Goal: Contribute content: Add original content to the website for others to see

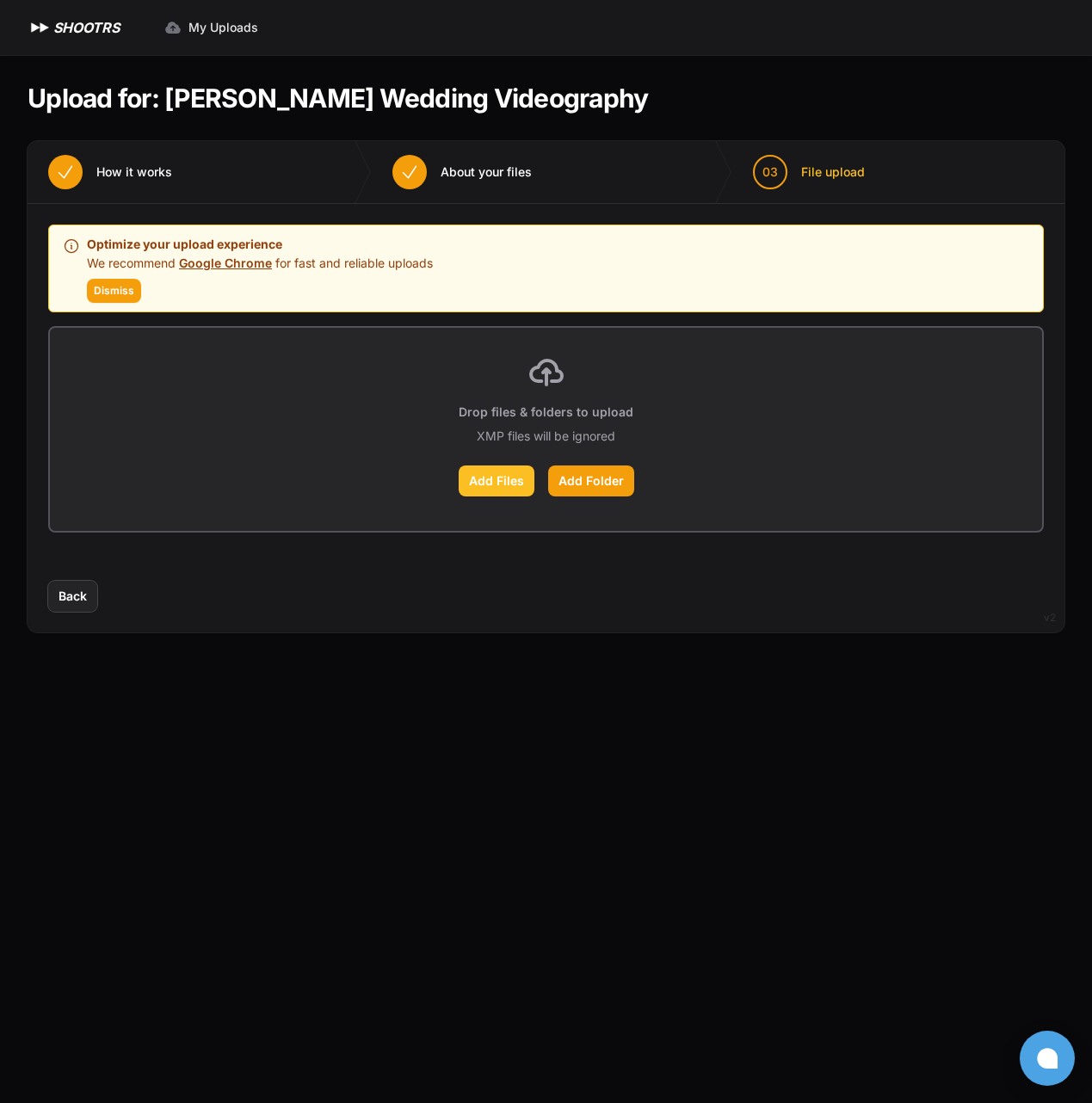
click at [487, 481] on label "Add Files" at bounding box center [496, 481] width 75 height 31
click at [0, 0] on input "Add Files" at bounding box center [0, 0] width 0 height 0
click at [597, 439] on p "XMP files will be ignored" at bounding box center [546, 436] width 139 height 17
drag, startPoint x: 596, startPoint y: 439, endPoint x: 548, endPoint y: 434, distance: 48.3
click at [563, 434] on p "XMP files will be ignored" at bounding box center [546, 436] width 139 height 17
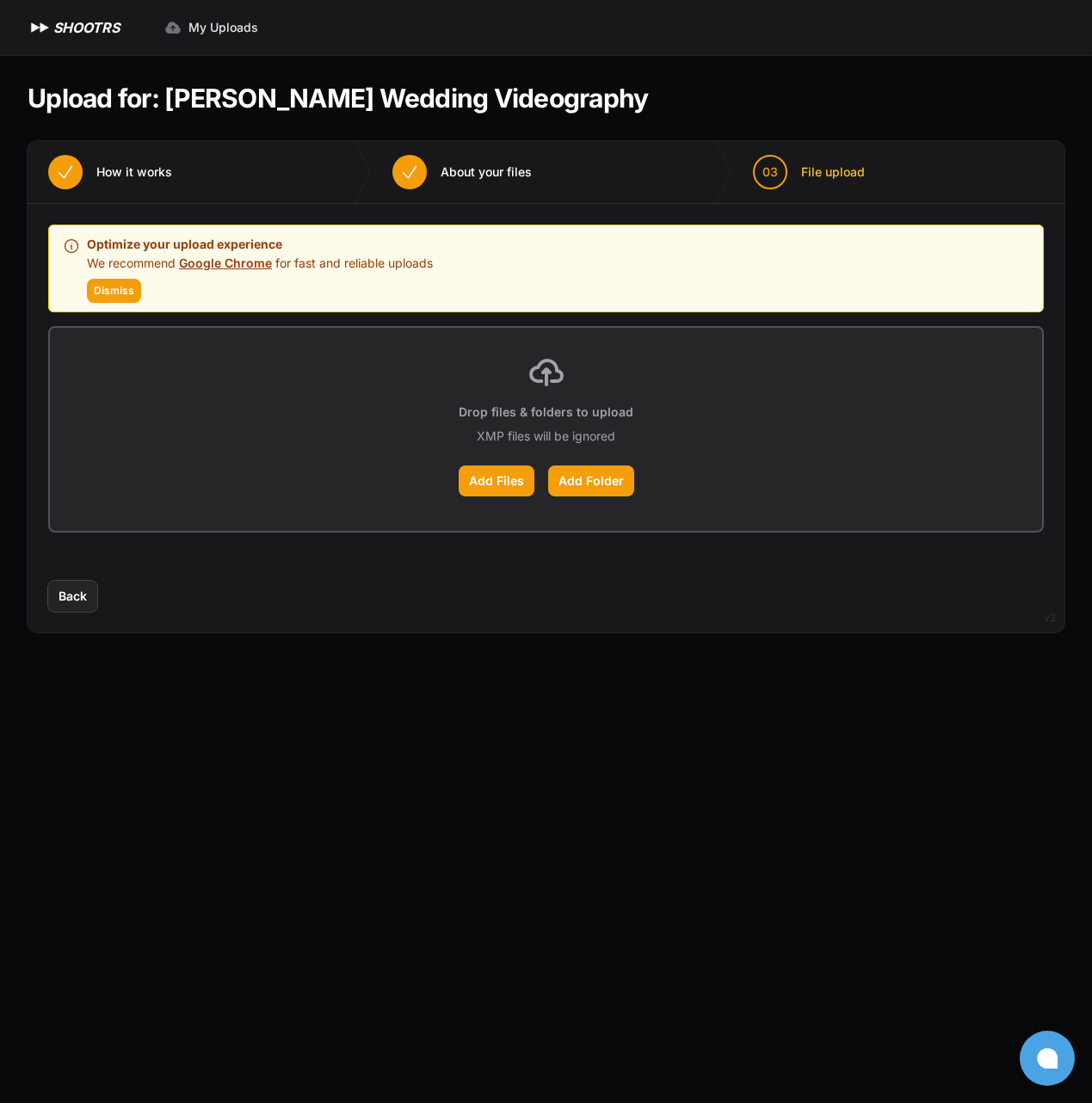
click at [532, 413] on p "Drop files & folders to upload" at bounding box center [546, 411] width 174 height 17
click at [623, 415] on p "Drop files & folders to upload" at bounding box center [546, 411] width 174 height 17
click at [103, 290] on span "Dismiss" at bounding box center [114, 291] width 41 height 14
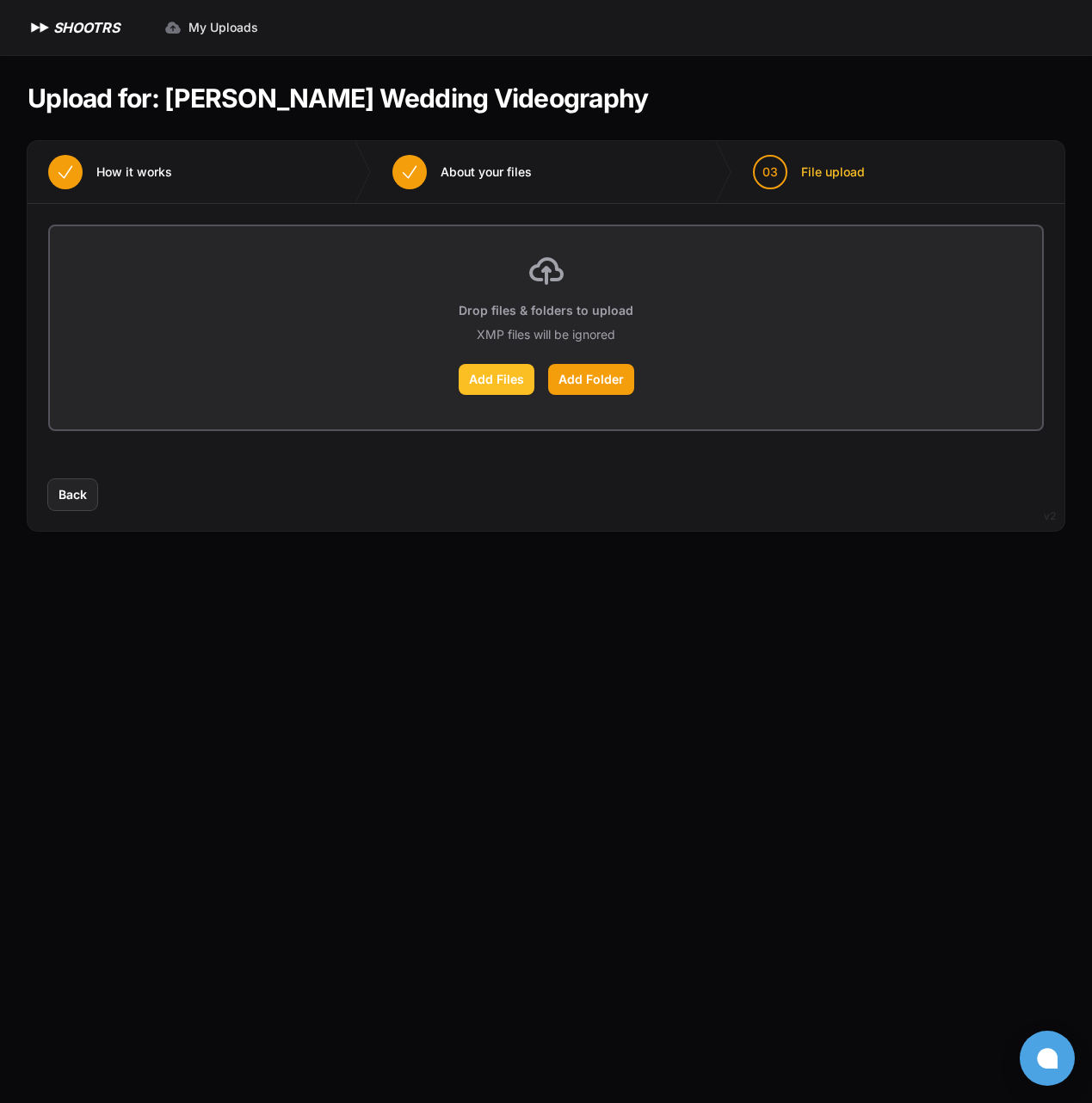
click at [487, 375] on label "Add Files" at bounding box center [496, 379] width 75 height 31
click at [0, 0] on input "Add Files" at bounding box center [0, 0] width 0 height 0
click at [587, 395] on div "Drop files & folders to upload XMP files will be ignored Add Files Add Folder" at bounding box center [545, 327] width 992 height 203
click at [629, 355] on div "Drop files & folders to upload XMP files will be ignored Add Files Add Folder" at bounding box center [545, 327] width 992 height 203
click at [572, 405] on div "Drop files & folders to upload XMP files will be ignored Add Files Add Folder" at bounding box center [545, 327] width 992 height 203
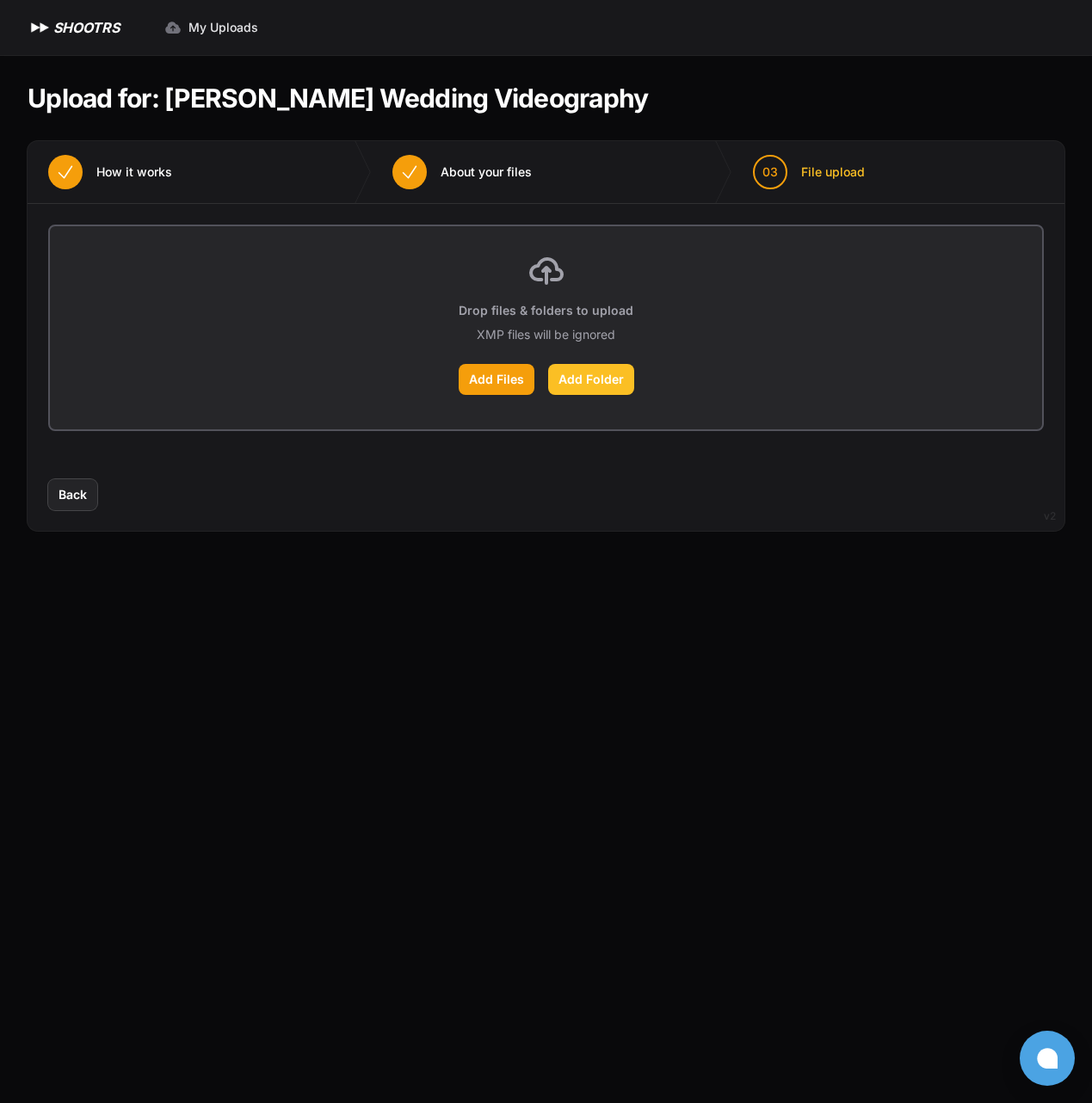
click at [617, 369] on label "Add Folder" at bounding box center [591, 379] width 86 height 31
click at [0, 0] on input "Add Folder" at bounding box center [0, 0] width 0 height 0
click at [492, 384] on label "Add Files" at bounding box center [496, 379] width 75 height 31
click at [0, 0] on input "Add Files" at bounding box center [0, 0] width 0 height 0
click at [583, 376] on label "Add Folder" at bounding box center [591, 379] width 86 height 31
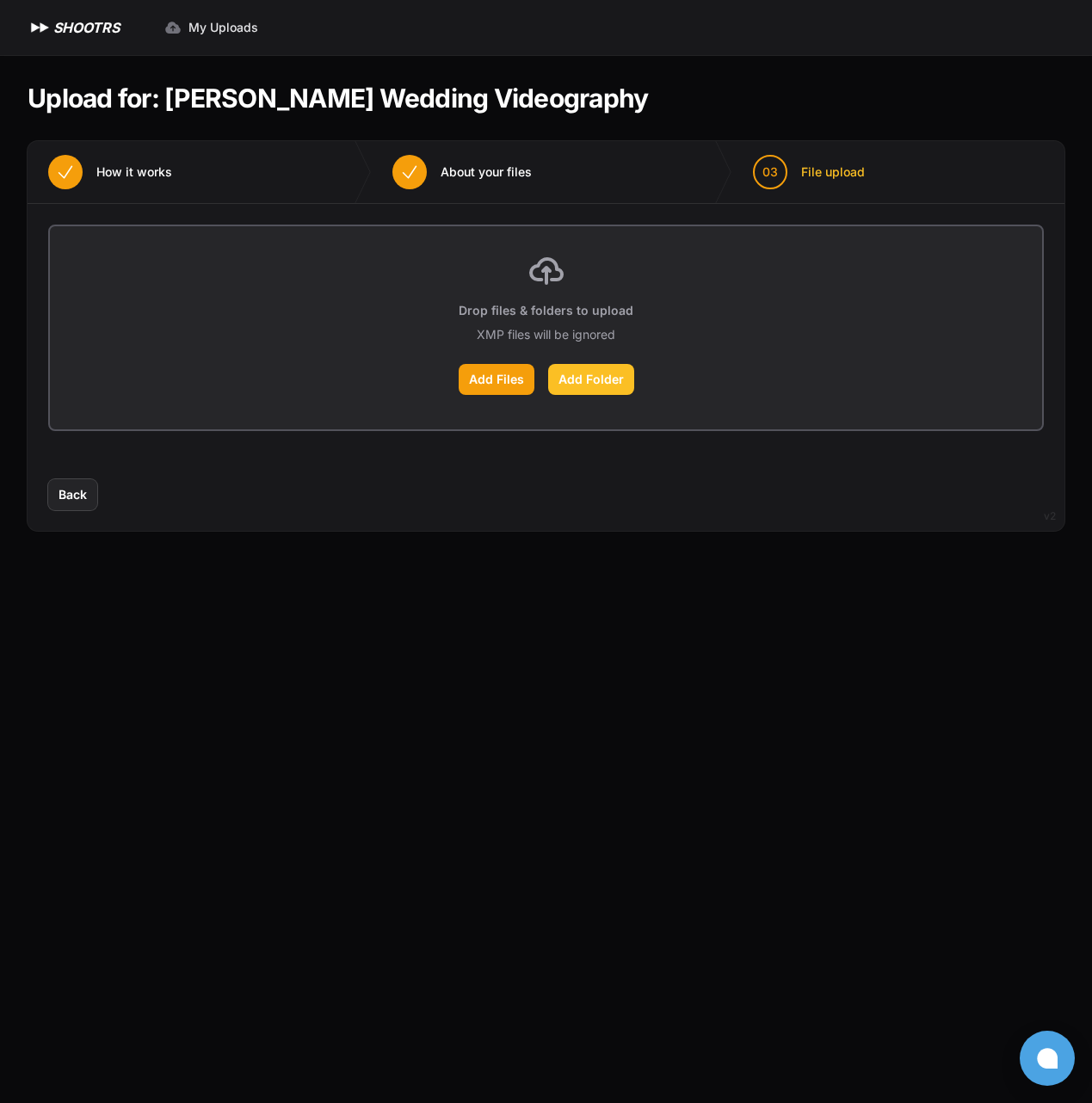
click at [0, 0] on input "Add Folder" at bounding box center [0, 0] width 0 height 0
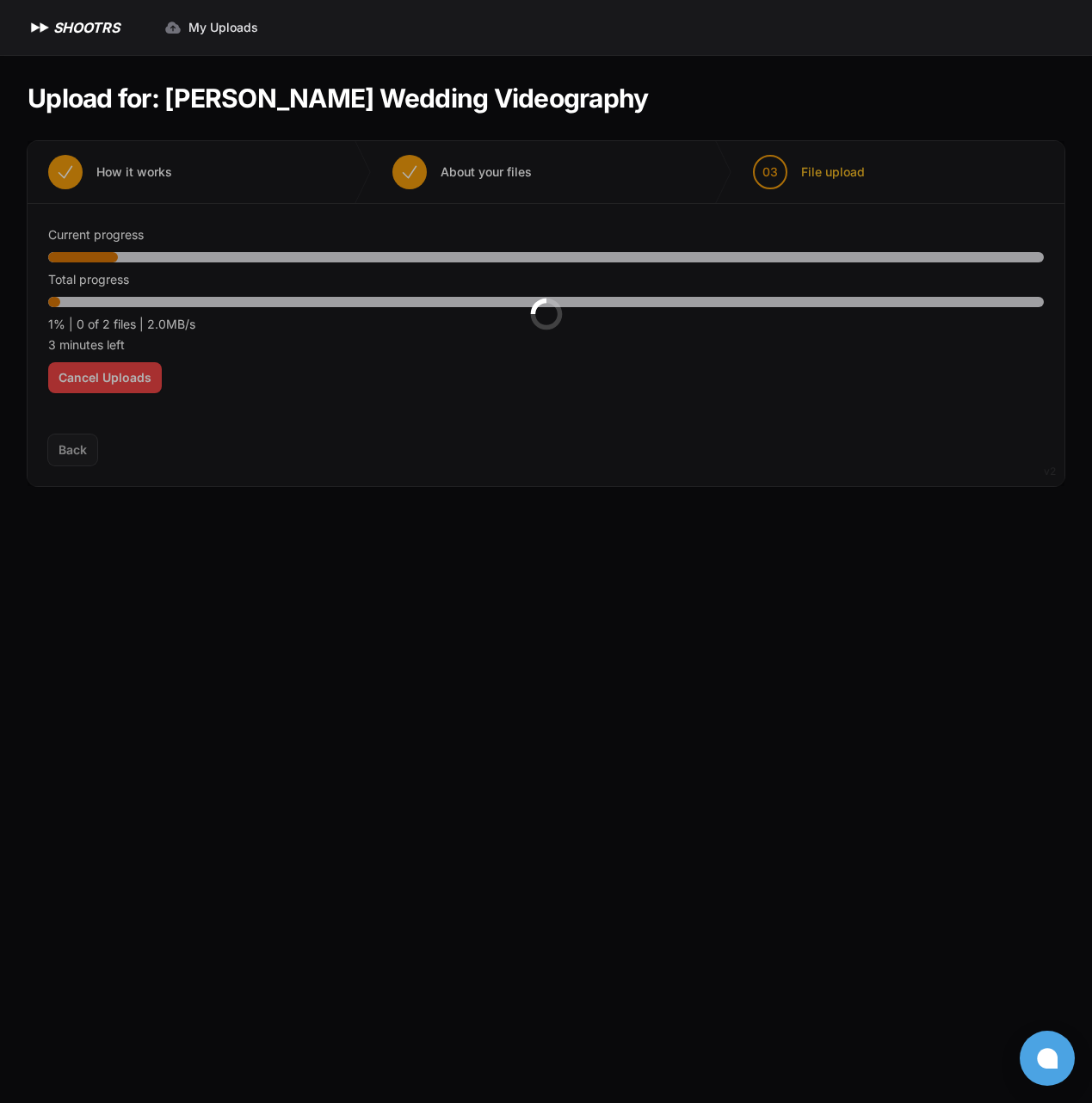
click at [284, 374] on div at bounding box center [546, 313] width 1037 height 345
click at [498, 173] on div at bounding box center [546, 313] width 1037 height 345
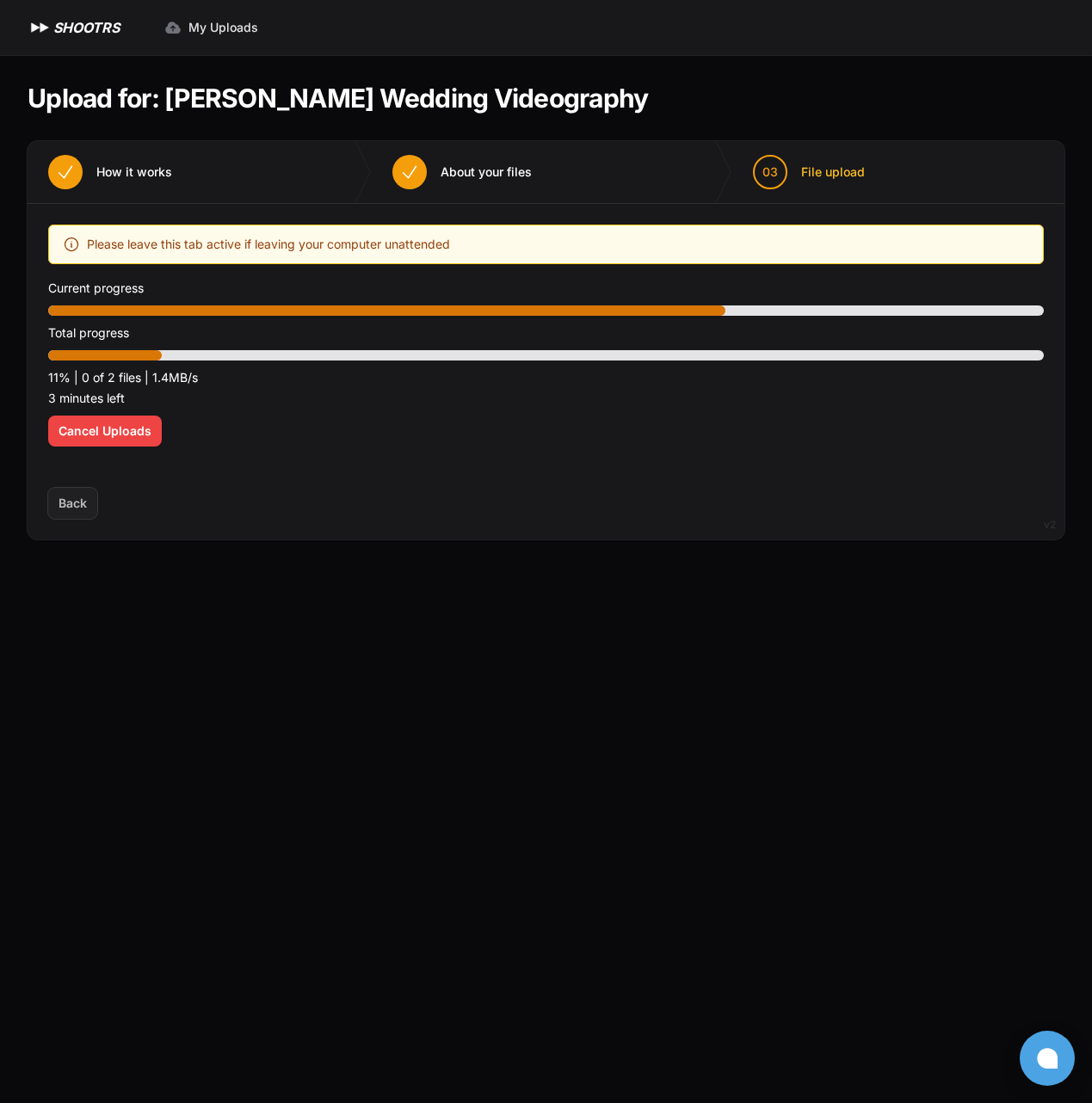
click at [770, 467] on div "Upload placeholder Optimize your upload experience We recommend Google Chrome f…" at bounding box center [546, 346] width 1037 height 284
click at [690, 446] on div "Optimize your upload experience We recommend Google Chrome for fast and reliabl…" at bounding box center [546, 346] width 996 height 243
click at [645, 403] on p "4 minutes left" at bounding box center [546, 398] width 996 height 21
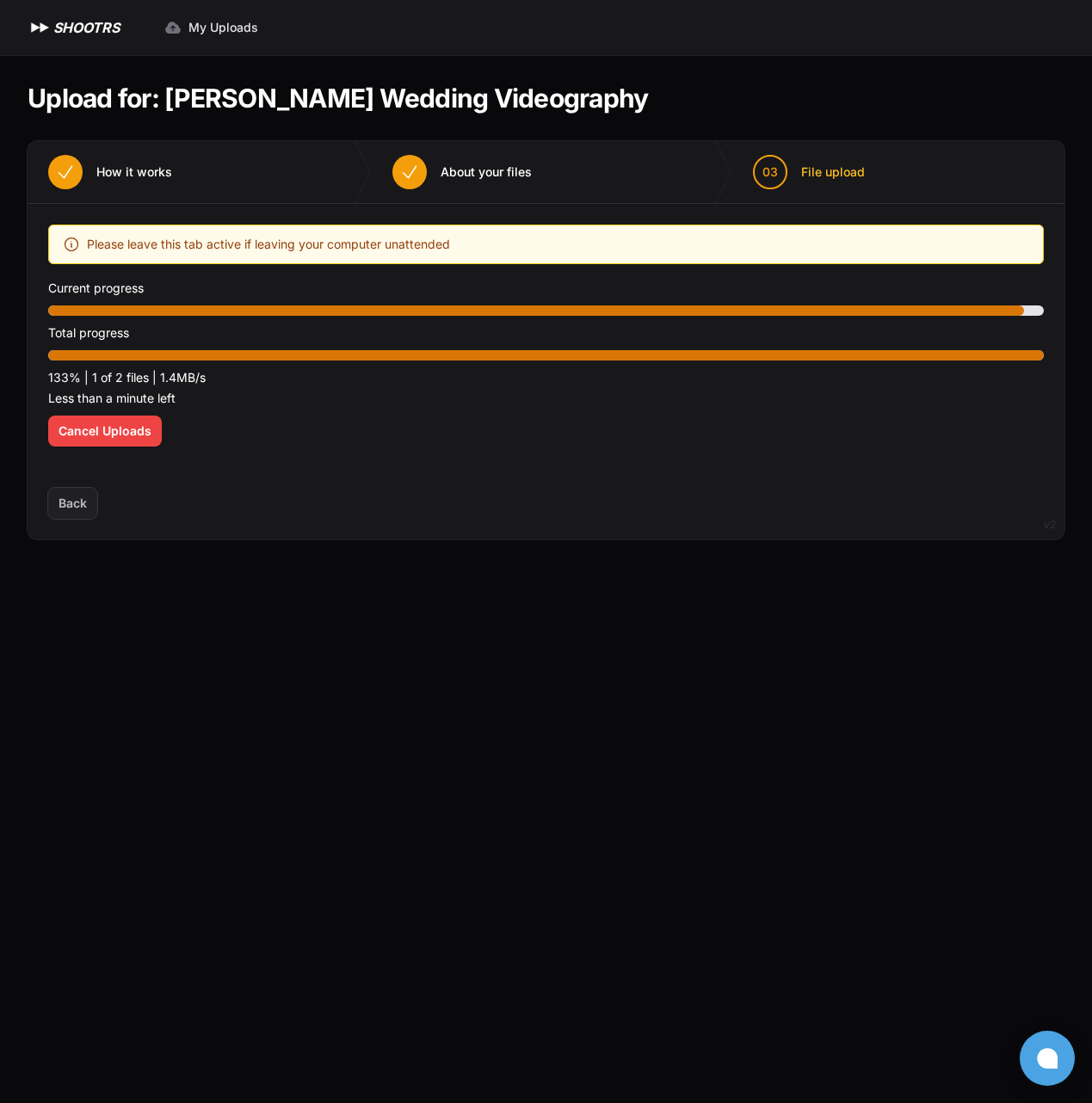
click at [473, 474] on div "Upload placeholder Optimize your upload experience We recommend Google Chrome f…" at bounding box center [546, 346] width 1037 height 284
click at [488, 481] on div "Upload placeholder Optimize your upload experience We recommend Google Chrome f…" at bounding box center [546, 346] width 1037 height 284
click at [337, 342] on p "Total progress" at bounding box center [546, 333] width 996 height 21
click at [453, 479] on div "Upload placeholder Optimize your upload experience We recommend Google Chrome f…" at bounding box center [546, 346] width 1037 height 284
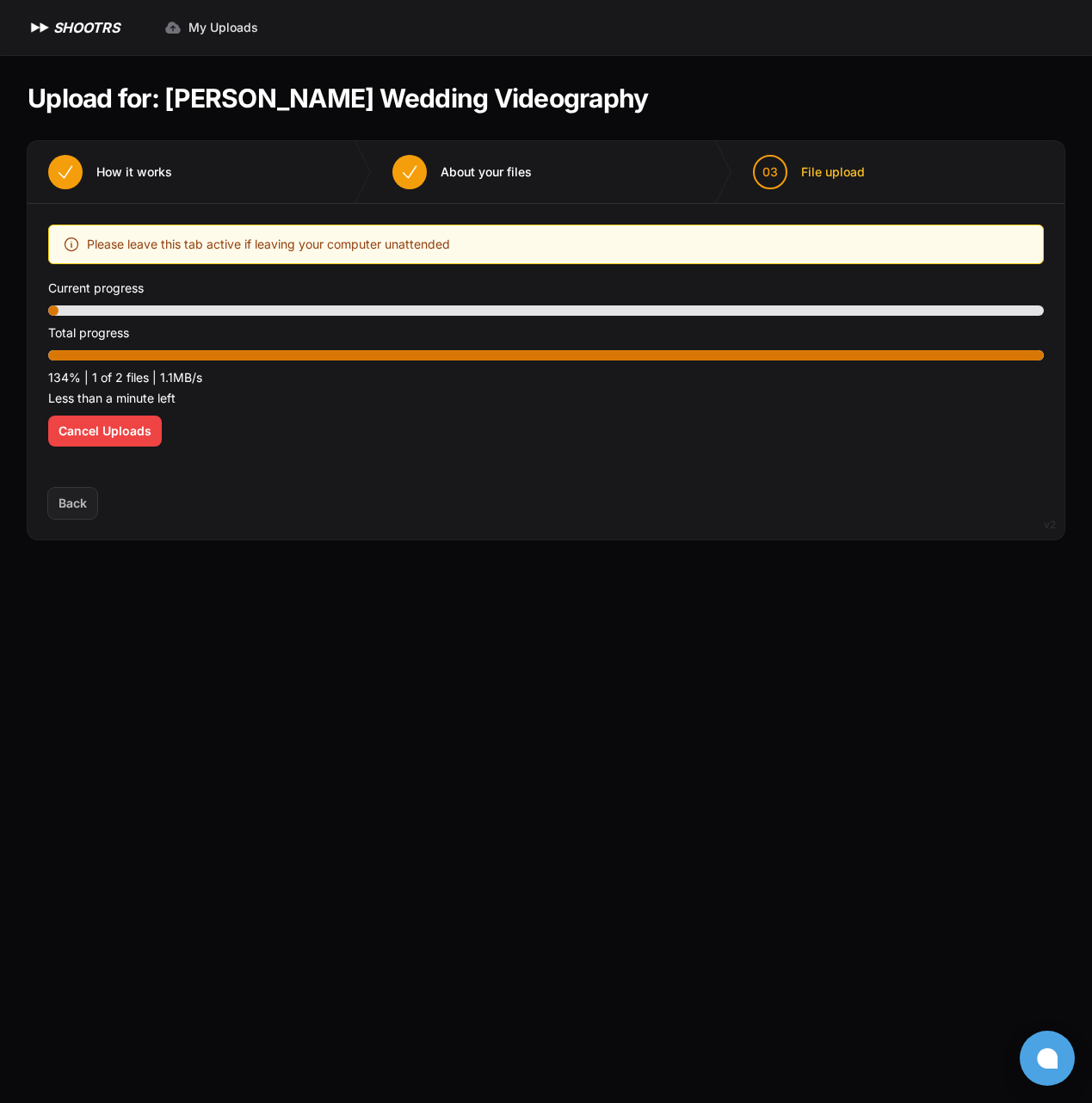
click at [318, 320] on div "Optimize your upload experience We recommend Google Chrome for fast and reliabl…" at bounding box center [546, 346] width 996 height 243
click at [232, 424] on div "Optimize your upload experience We recommend Google Chrome for fast and reliabl…" at bounding box center [546, 346] width 996 height 243
click at [302, 471] on div "Upload placeholder Optimize your upload experience We recommend Google Chrome f…" at bounding box center [546, 346] width 1037 height 284
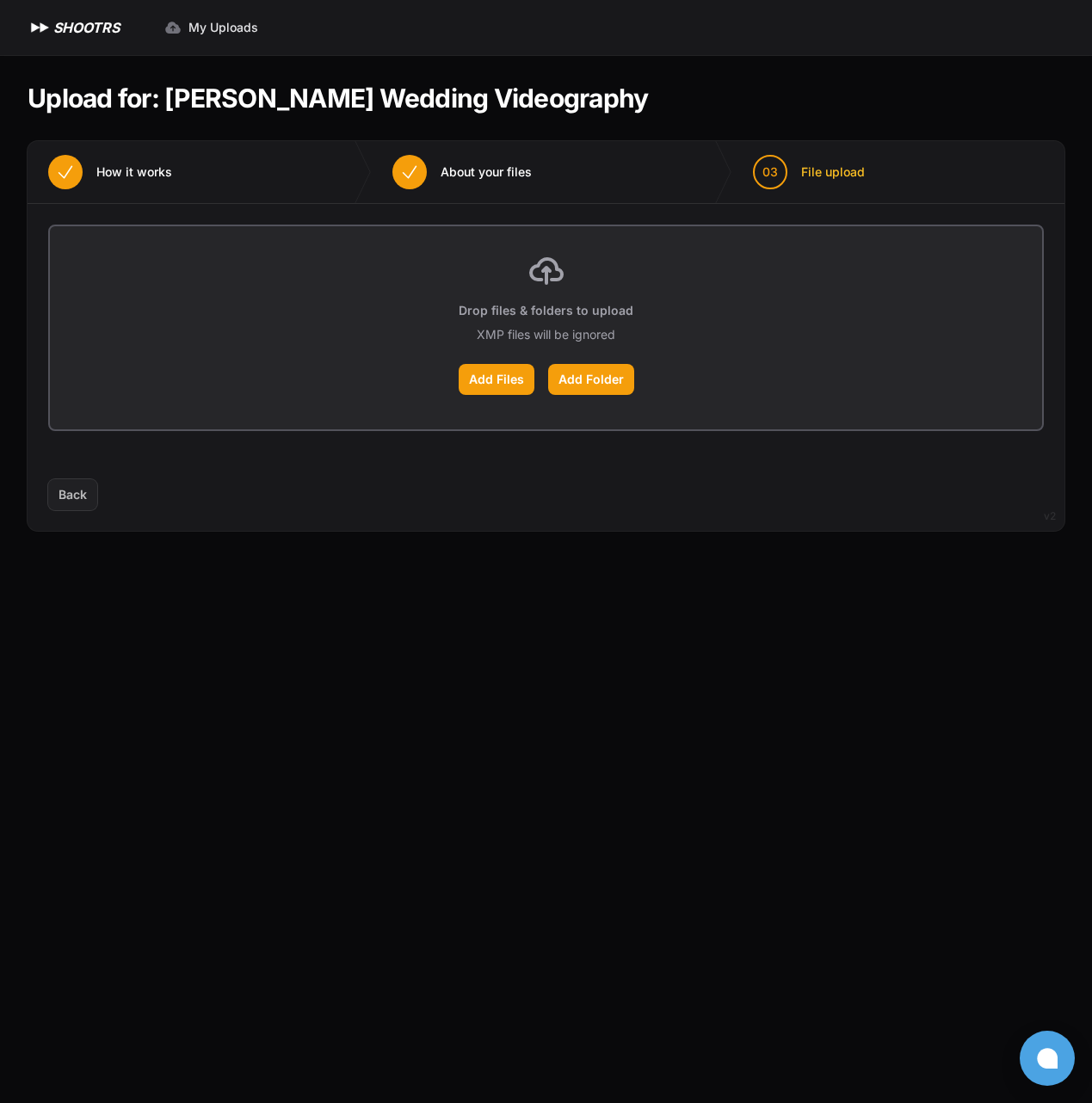
click at [346, 70] on section "Upload for: [PERSON_NAME] Wedding Videography 01 How it works" at bounding box center [546, 307] width 1037 height 503
click at [192, 31] on span "My Uploads" at bounding box center [223, 27] width 69 height 17
drag, startPoint x: 532, startPoint y: 539, endPoint x: 506, endPoint y: 538, distance: 26.0
click at [522, 538] on section "Upload for: [PERSON_NAME] Wedding Videography 01 How it works" at bounding box center [546, 307] width 1037 height 503
click at [226, 26] on span "My Uploads" at bounding box center [223, 27] width 69 height 17
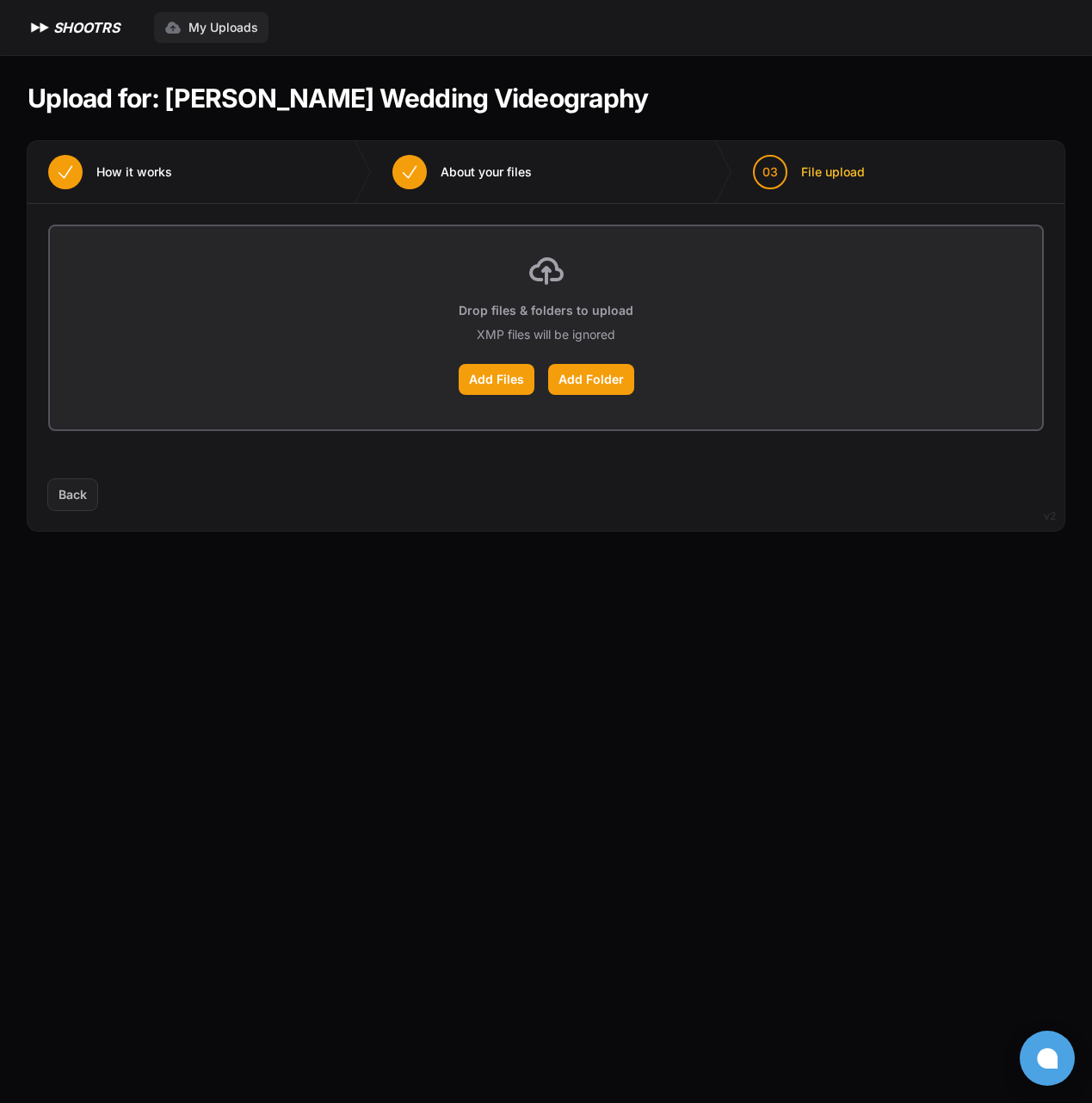
click at [240, 23] on span "My Uploads" at bounding box center [223, 27] width 69 height 17
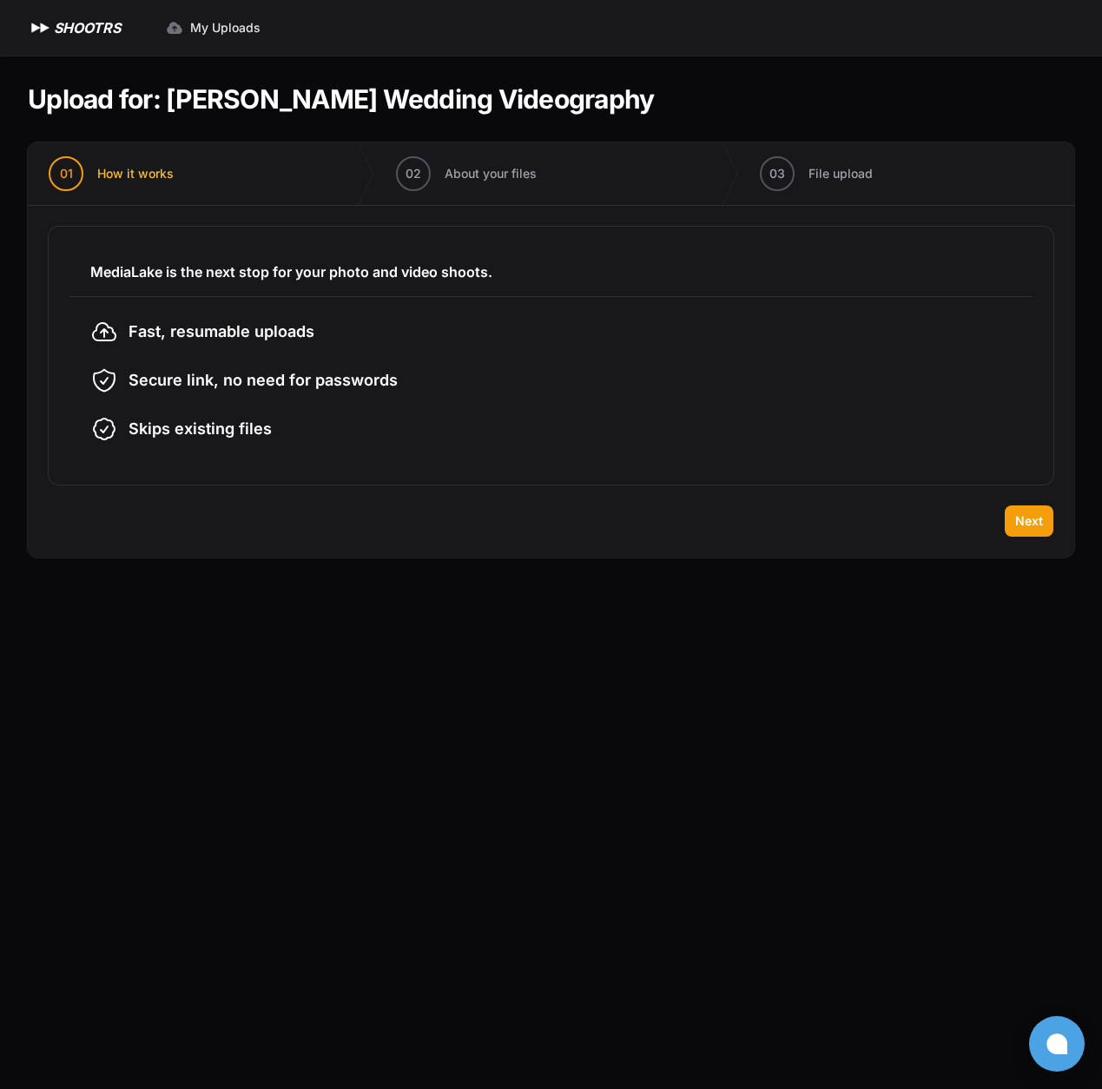
click at [1045, 538] on div "Back Next" at bounding box center [551, 531] width 1046 height 52
click at [1039, 531] on button "Next" at bounding box center [1029, 520] width 49 height 31
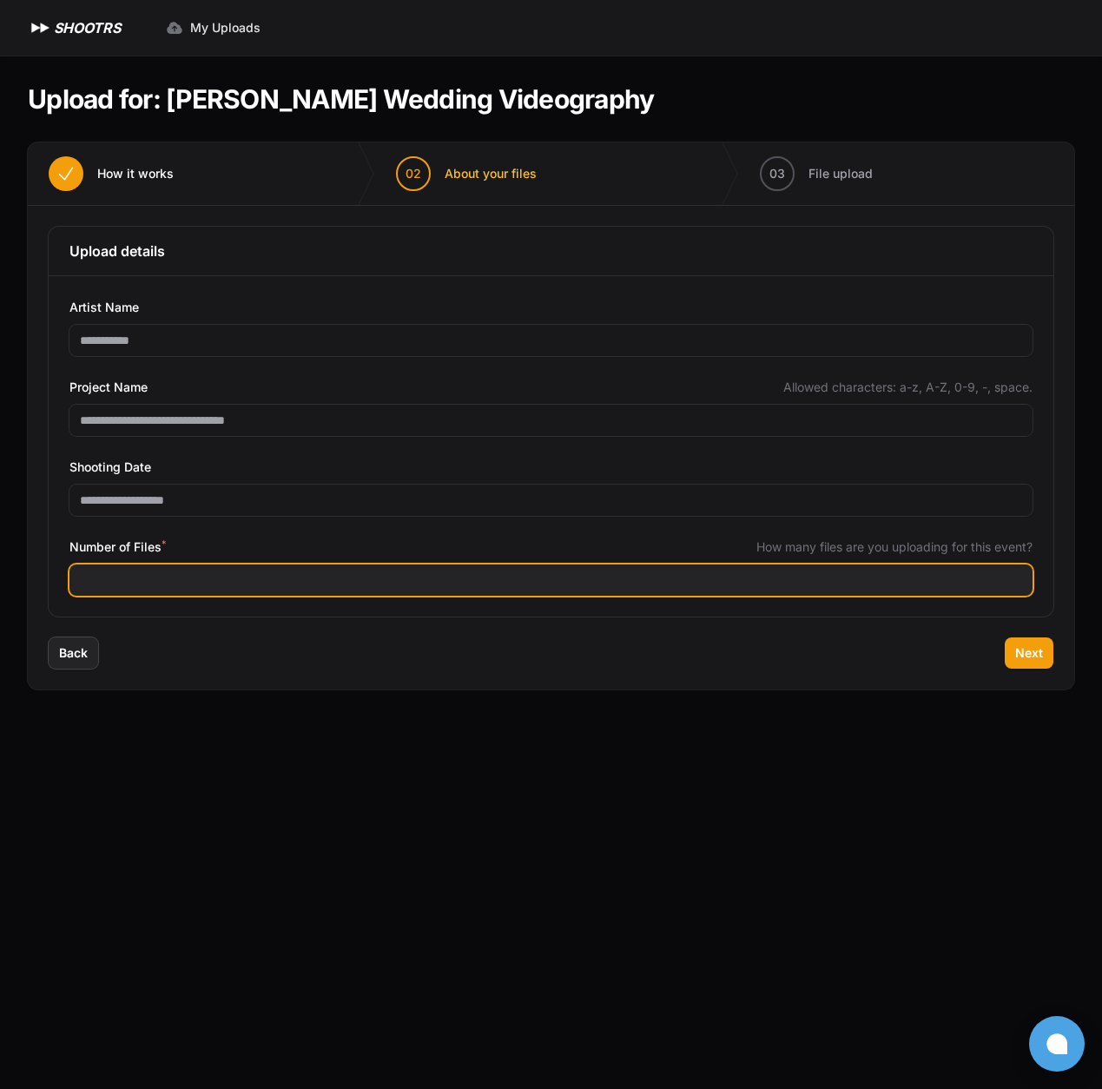
type input "**"
click at [1016, 583] on input "**" at bounding box center [550, 579] width 963 height 31
click at [349, 589] on input "**" at bounding box center [550, 579] width 963 height 31
drag, startPoint x: 293, startPoint y: 586, endPoint x: -79, endPoint y: 582, distance: 372.5
click at [0, 582] on html "Expand sidebar Collapse sidebar SHOOTRS SHOOTRS My Uploads" at bounding box center [551, 544] width 1102 height 1089
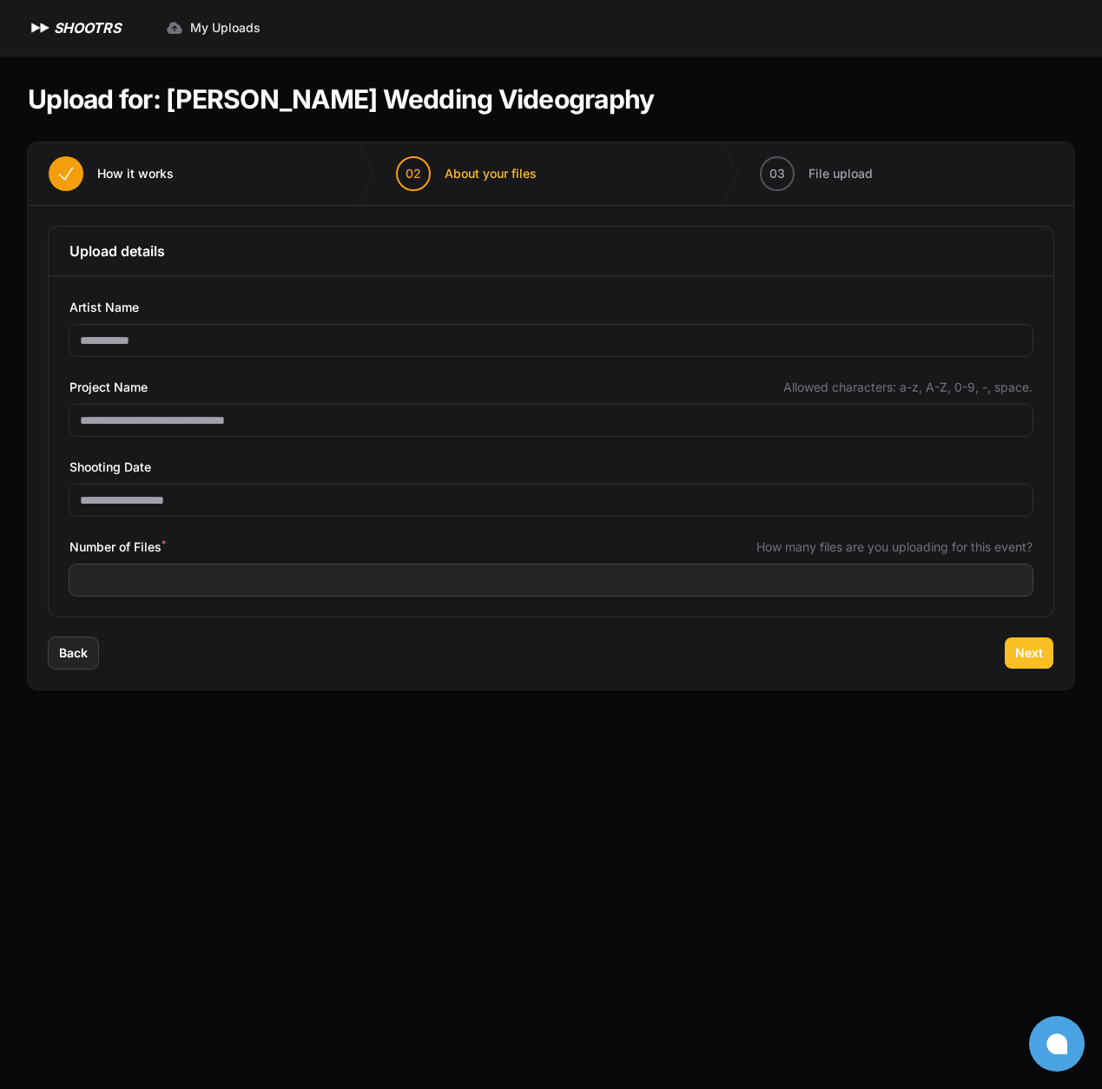
click at [1024, 643] on button "Next" at bounding box center [1029, 652] width 49 height 31
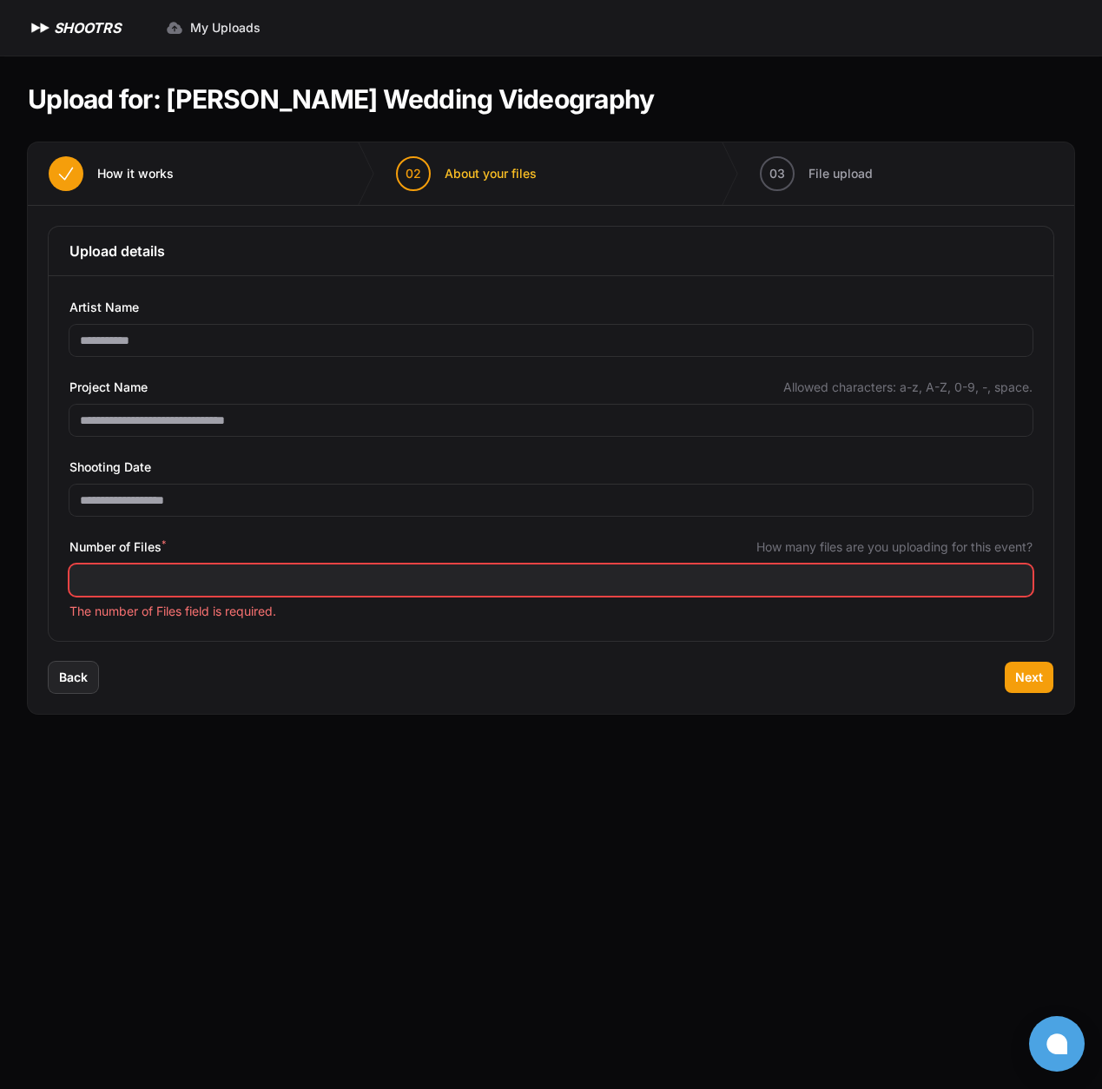
click at [424, 582] on input "Number of Files *" at bounding box center [550, 579] width 963 height 31
type input "***"
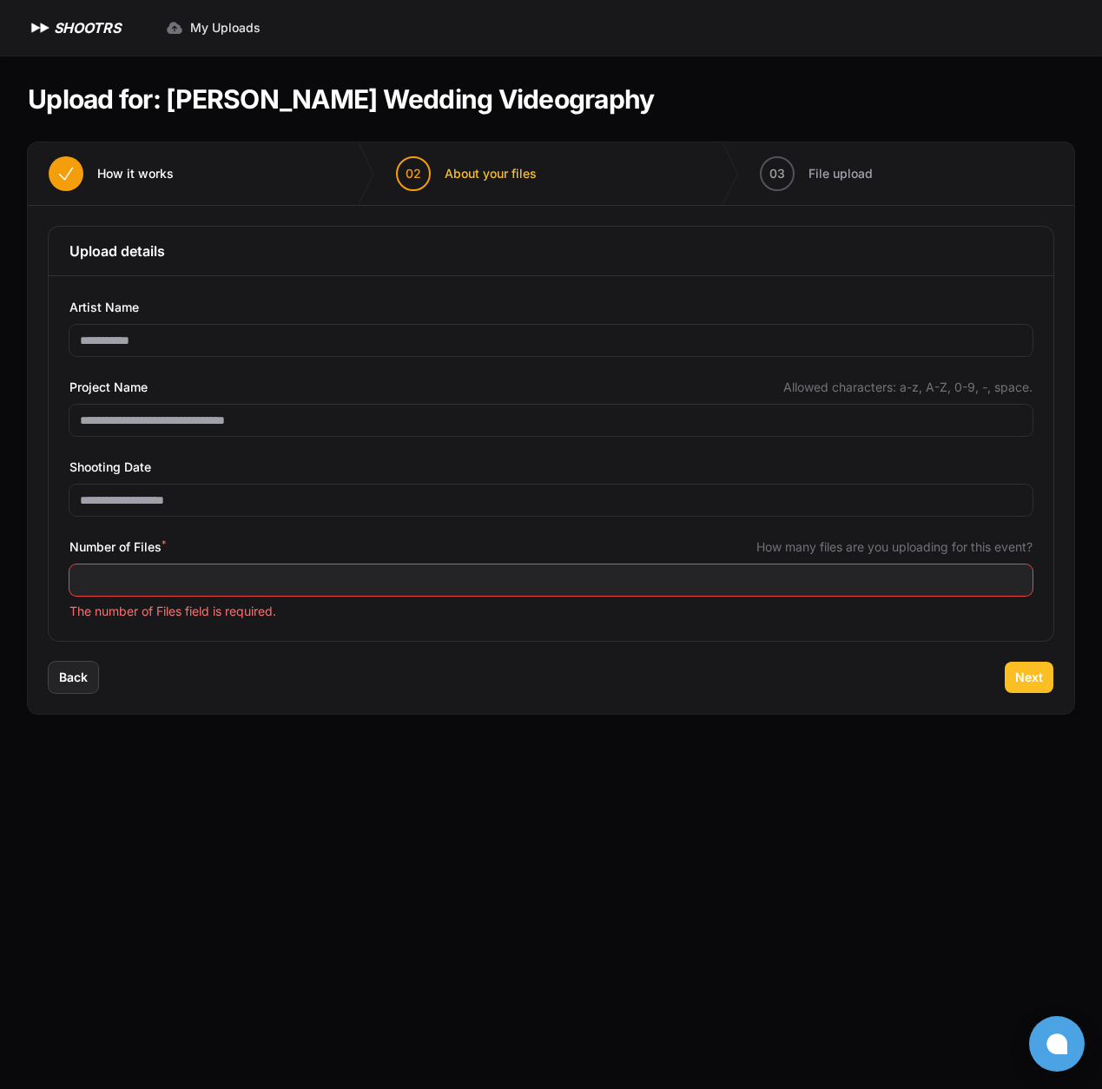
click at [1039, 682] on span "Next" at bounding box center [1029, 677] width 28 height 17
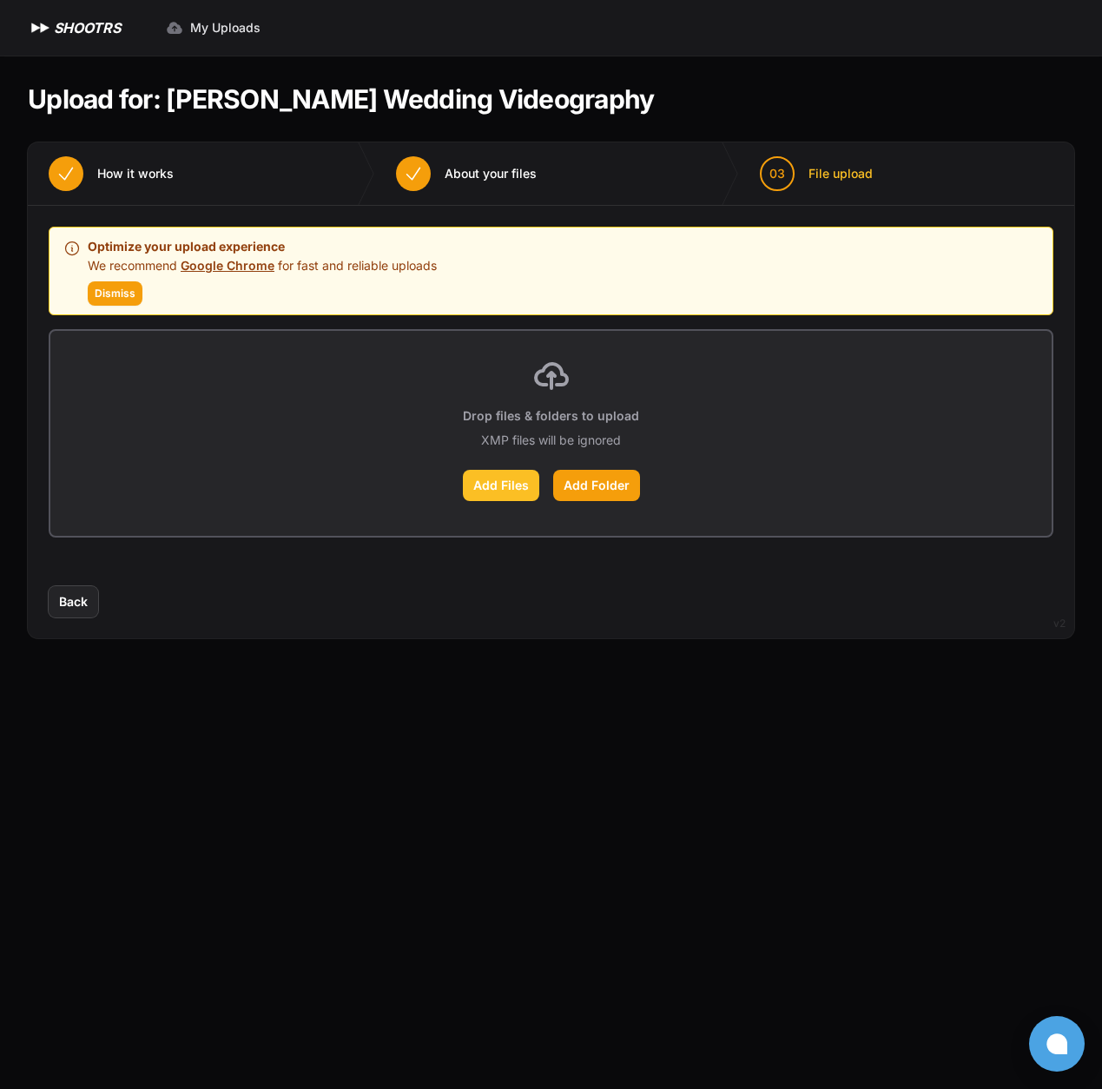
click at [512, 494] on label "Add Files" at bounding box center [501, 485] width 76 height 31
click at [0, 0] on input "Add Files" at bounding box center [0, 0] width 0 height 0
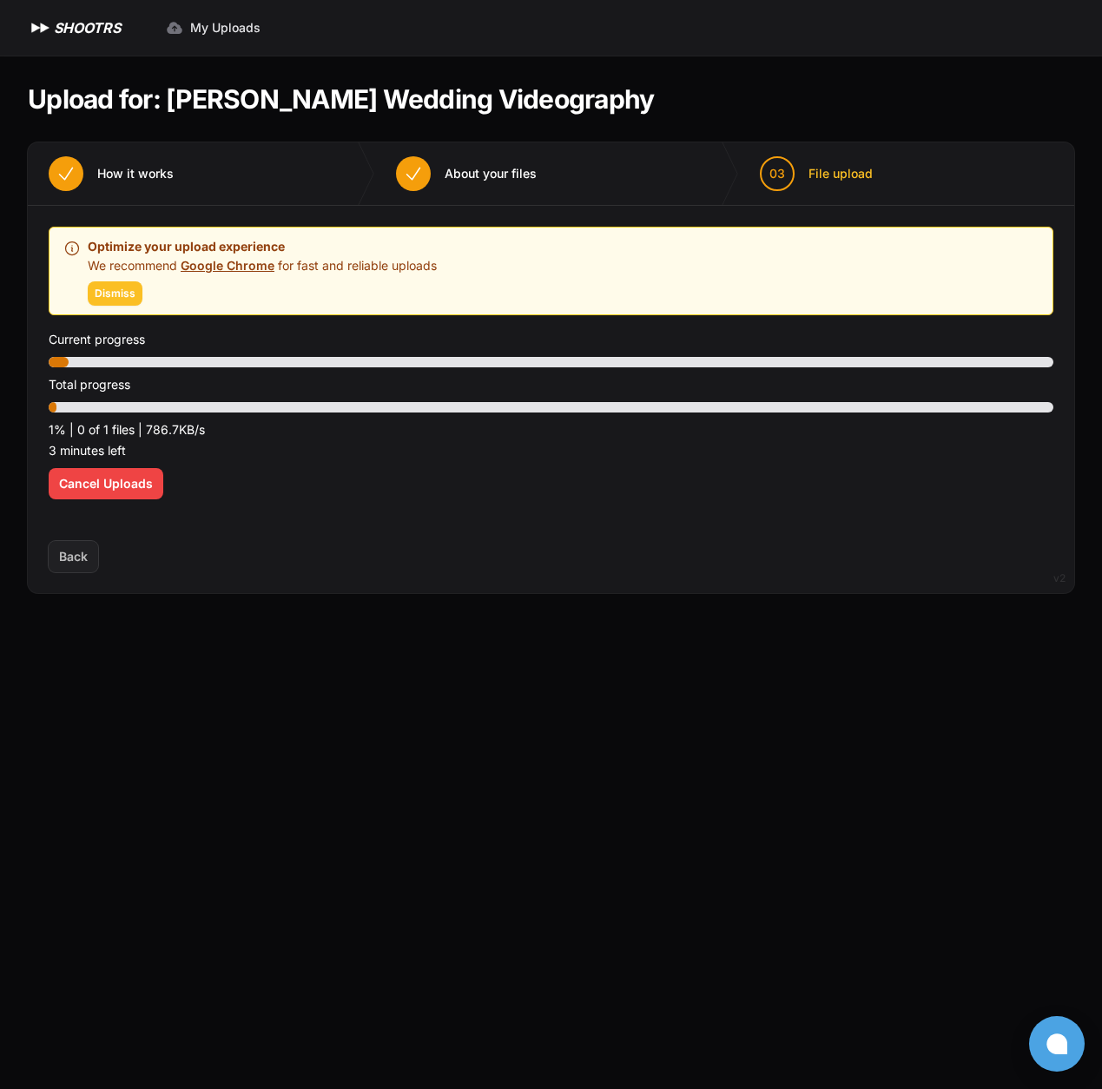
click at [110, 296] on span "Dismiss" at bounding box center [115, 294] width 41 height 14
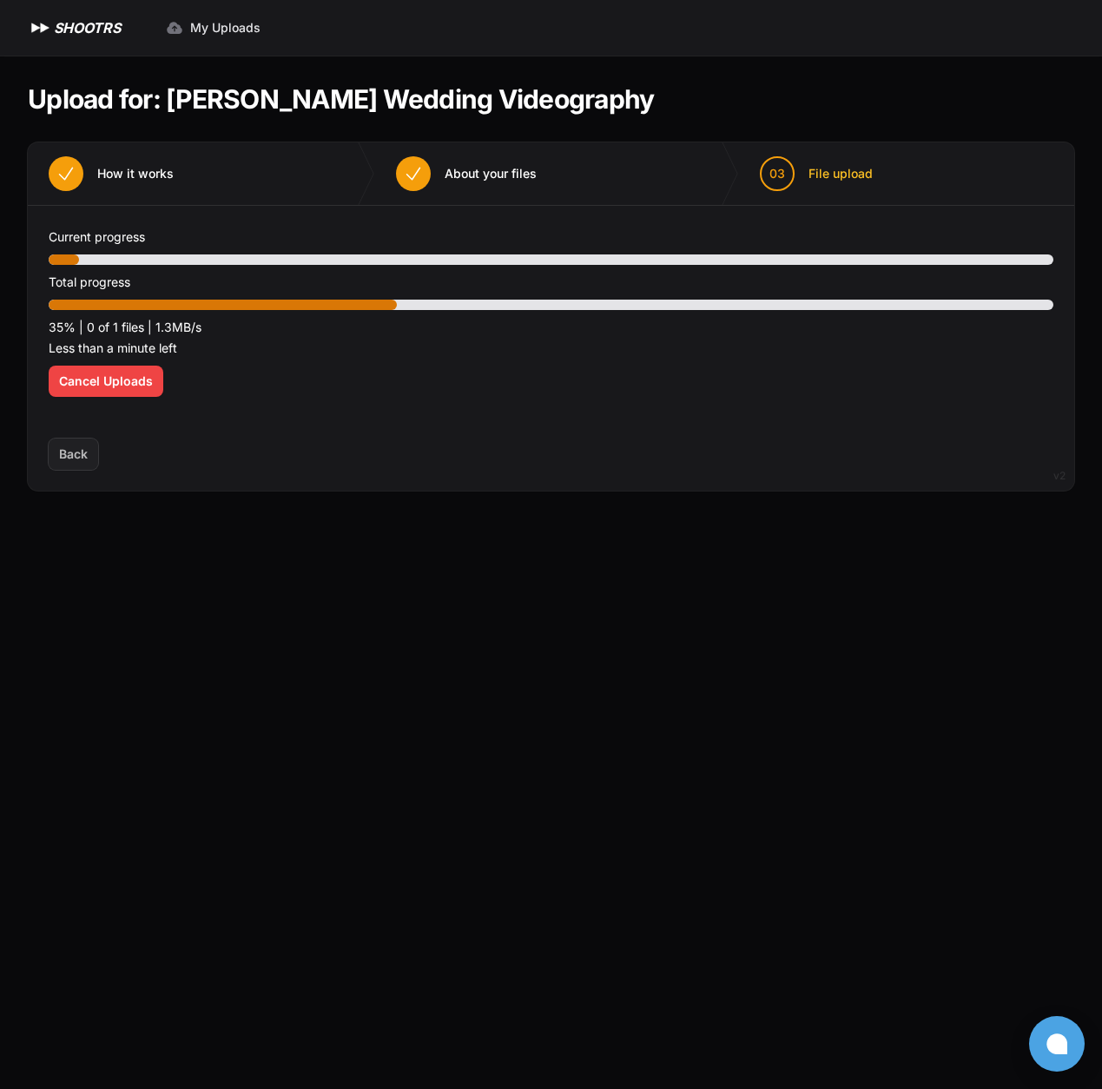
drag, startPoint x: 641, startPoint y: 452, endPoint x: 589, endPoint y: 409, distance: 67.8
click at [640, 452] on div "Back Next" at bounding box center [551, 464] width 1046 height 52
click at [261, 270] on div "Optimize your upload experience We recommend Google Chrome for fast and reliabl…" at bounding box center [551, 322] width 1005 height 191
click at [260, 261] on div at bounding box center [551, 259] width 1005 height 10
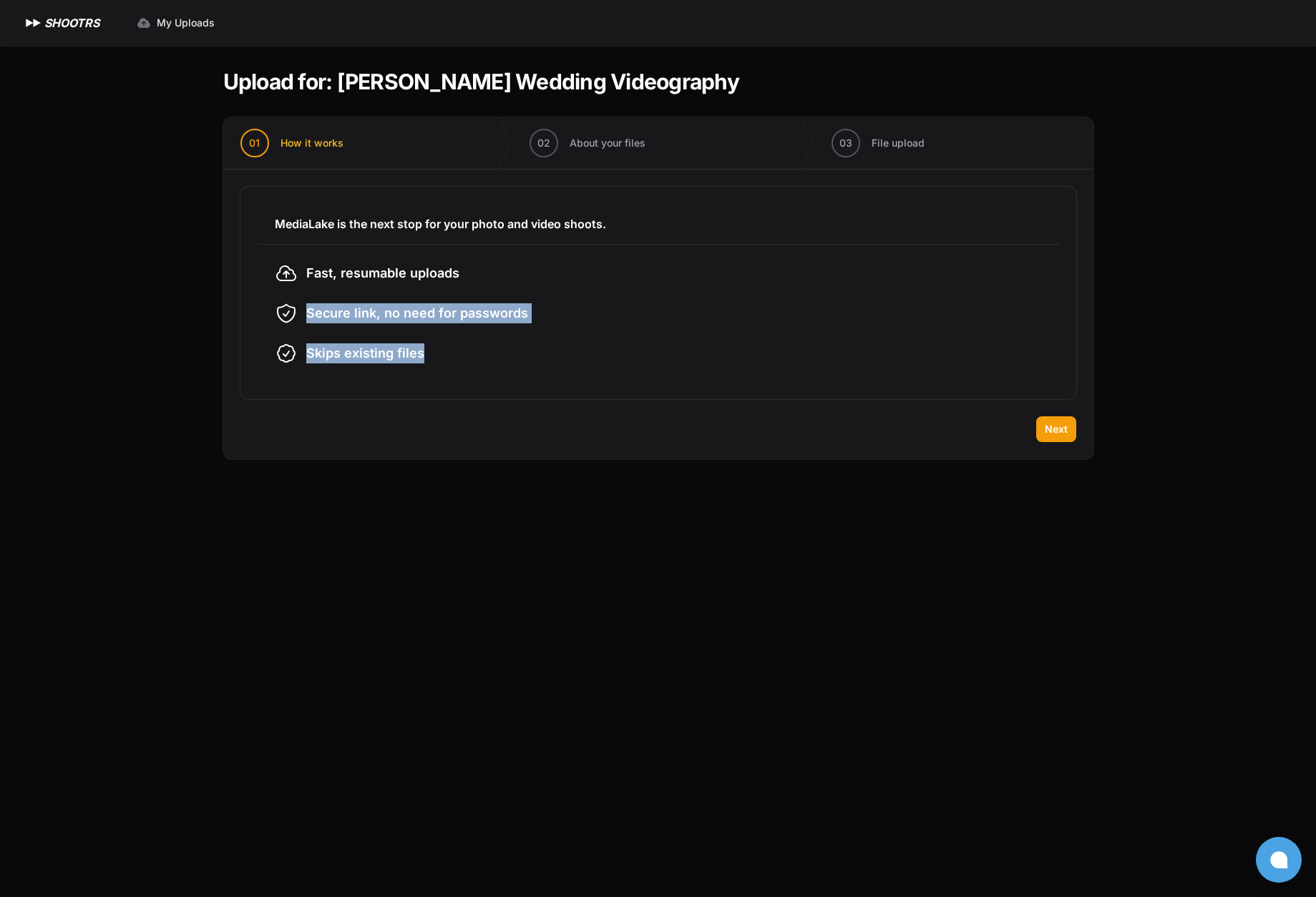
drag, startPoint x: 323, startPoint y: 284, endPoint x: 422, endPoint y: 358, distance: 123.6
click at [420, 357] on ul "Fast, resumable uploads Secure link, no need for passwords Skips existing files" at bounding box center [658, 313] width 767 height 103
click at [522, 432] on div "Back Next" at bounding box center [658, 437] width 870 height 43
drag, startPoint x: 349, startPoint y: 60, endPoint x: 340, endPoint y: 82, distance: 23.8
click at [349, 61] on section "Upload for: Amanda Taylor Wedding Videography 01 How it works" at bounding box center [658, 264] width 870 height 437
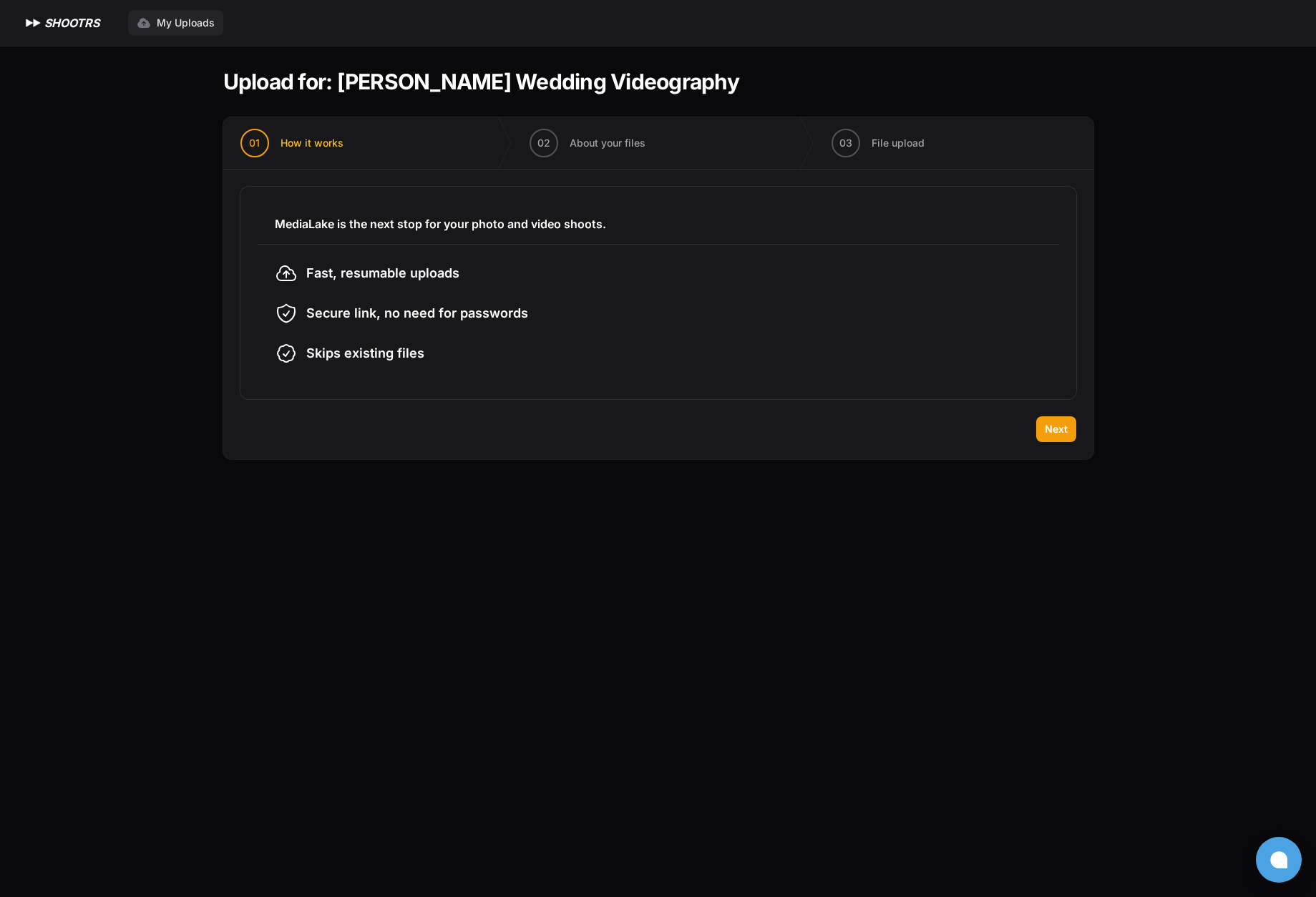
click at [161, 26] on span "My Uploads" at bounding box center [185, 22] width 58 height 14
click at [405, 327] on ul "Fast, resumable uploads Secure link, no need for passwords Skips existing files" at bounding box center [658, 313] width 767 height 103
drag, startPoint x: 1067, startPoint y: 433, endPoint x: 1058, endPoint y: 432, distance: 9.1
click at [1068, 432] on button "Next" at bounding box center [1056, 428] width 40 height 26
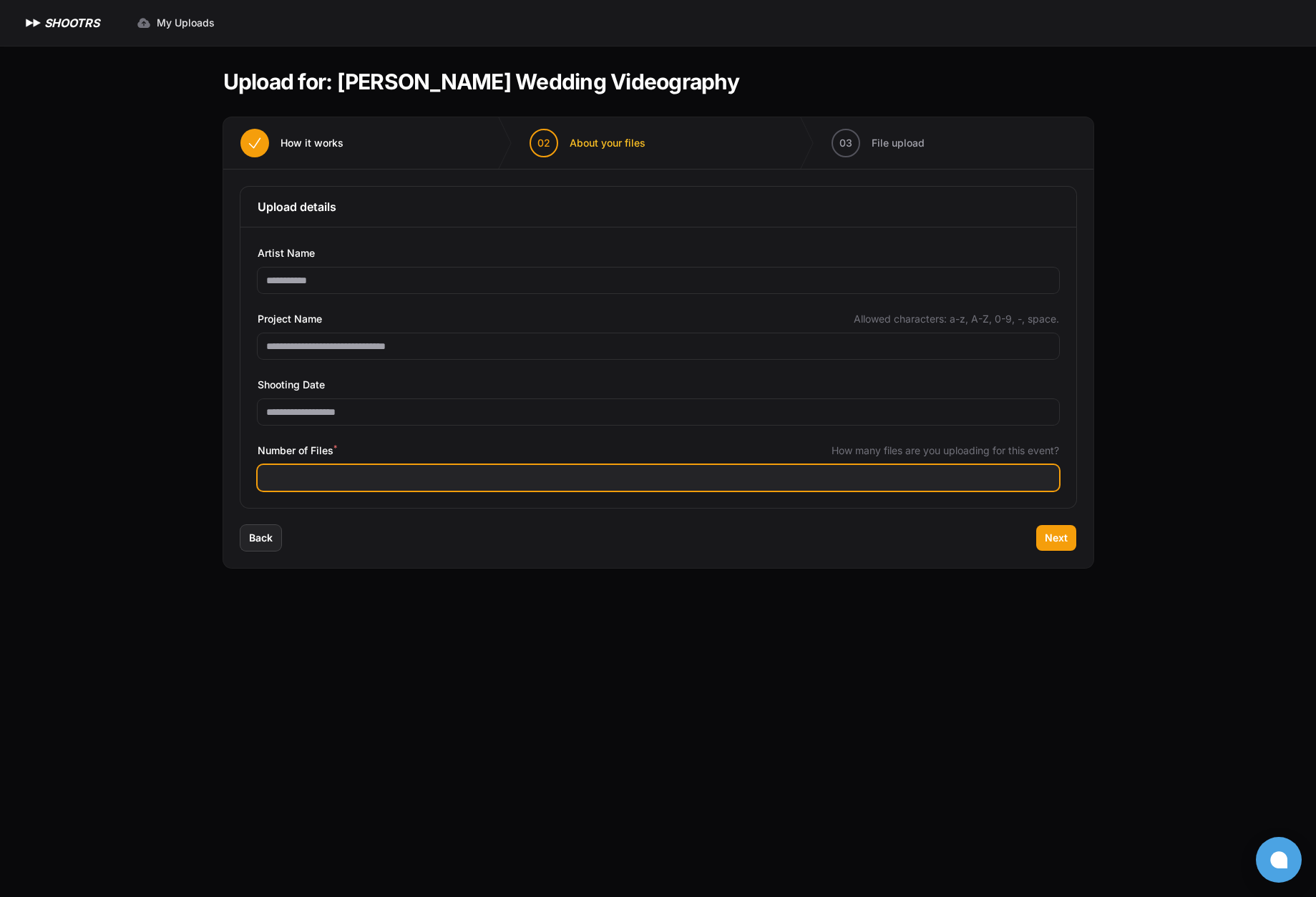
drag, startPoint x: 201, startPoint y: 447, endPoint x: 163, endPoint y: 453, distance: 38.5
click at [163, 453] on div "Expand sidebar Collapse sidebar SHOOTRS SHOOTRS My Uploads" at bounding box center [658, 448] width 1316 height 897
type input "*"
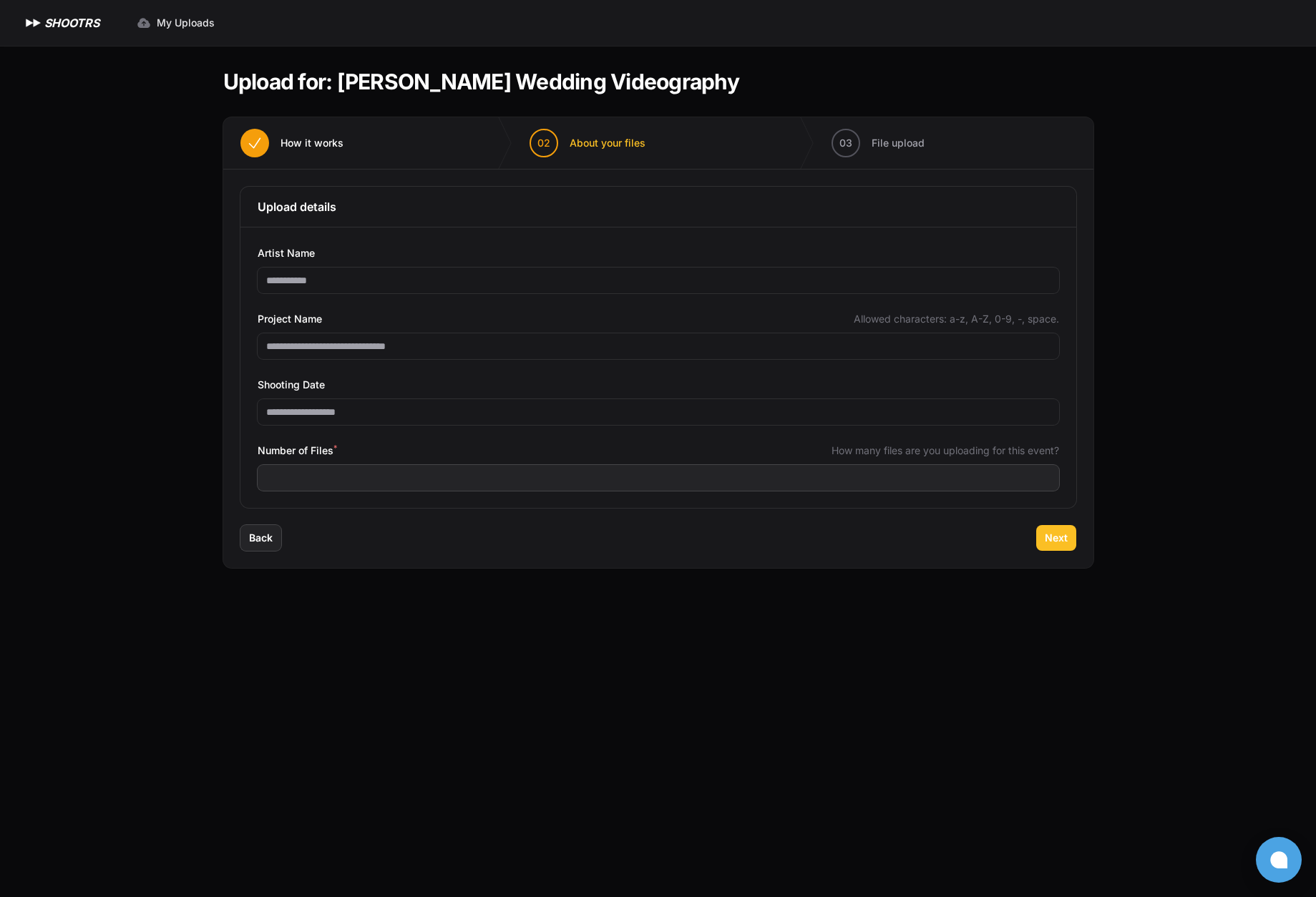
click at [1075, 532] on button "Next" at bounding box center [1056, 537] width 40 height 26
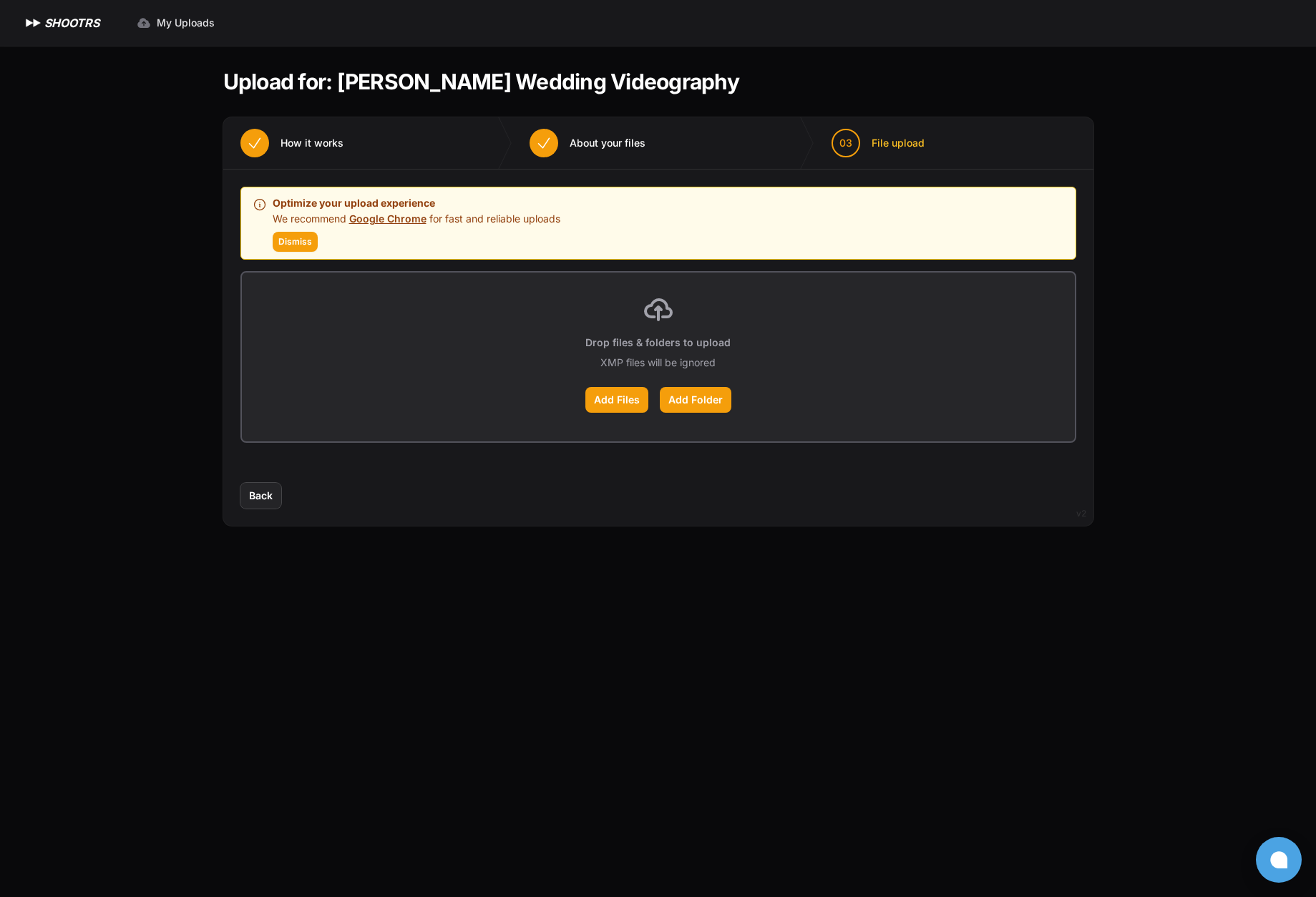
click at [663, 347] on p "Drop files & folders to upload" at bounding box center [658, 342] width 145 height 14
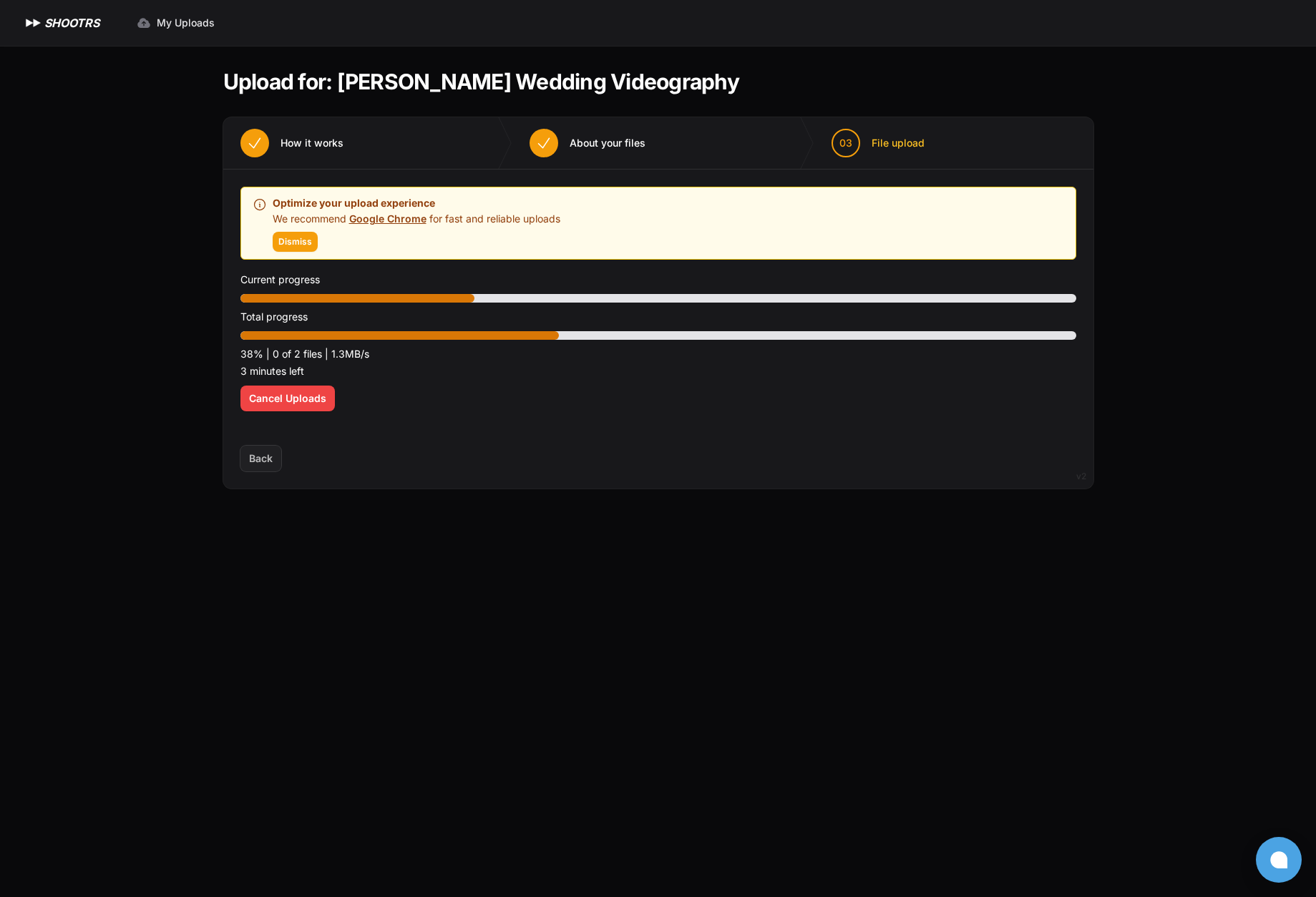
click at [518, 366] on p "3 minutes left" at bounding box center [658, 371] width 836 height 17
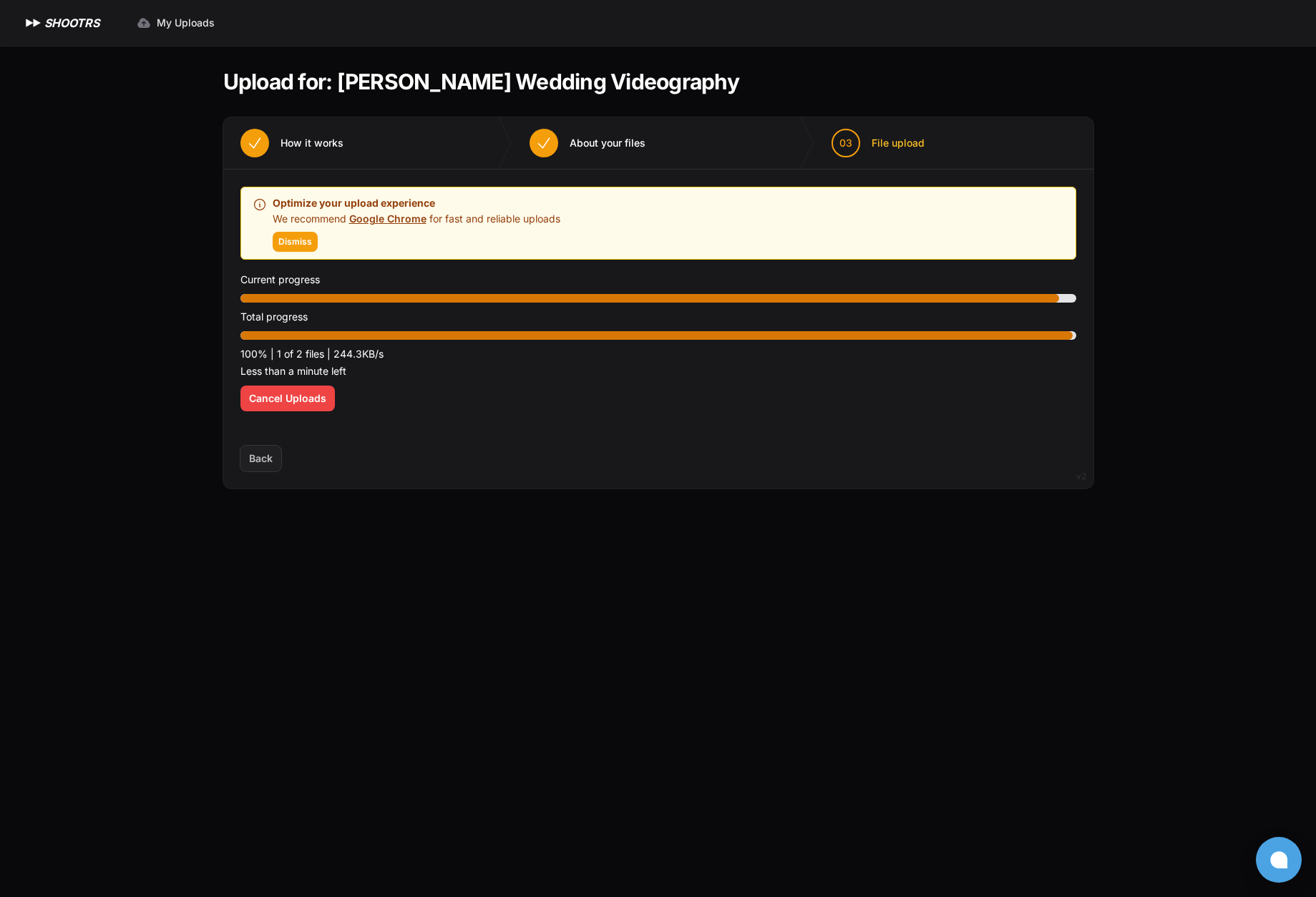
click at [443, 427] on div "Optimize your upload experience We recommend Google Chrome for fast and reliabl…" at bounding box center [658, 307] width 836 height 241
